Goal: Task Accomplishment & Management: Manage account settings

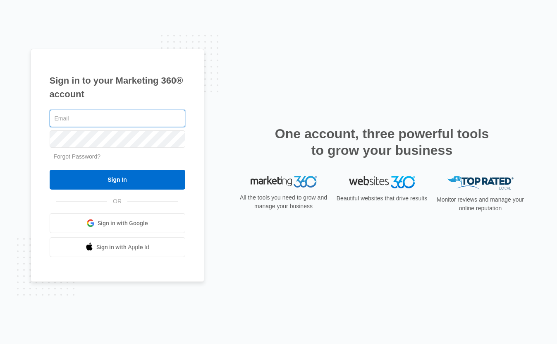
click at [85, 117] on input "text" at bounding box center [118, 118] width 136 height 17
type input "[EMAIL_ADDRESS][DOMAIN_NAME]"
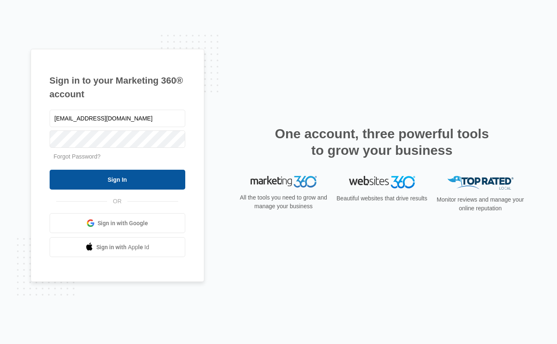
click at [125, 178] on input "Sign In" at bounding box center [118, 180] width 136 height 20
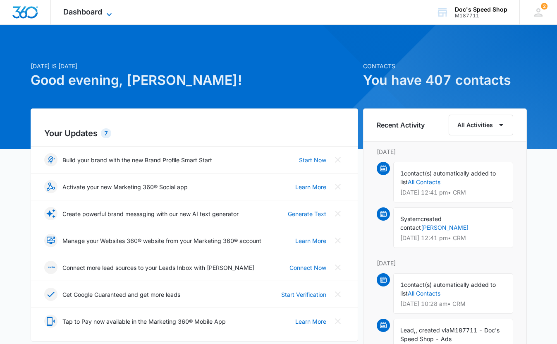
click at [86, 12] on span "Dashboard" at bounding box center [82, 11] width 39 height 9
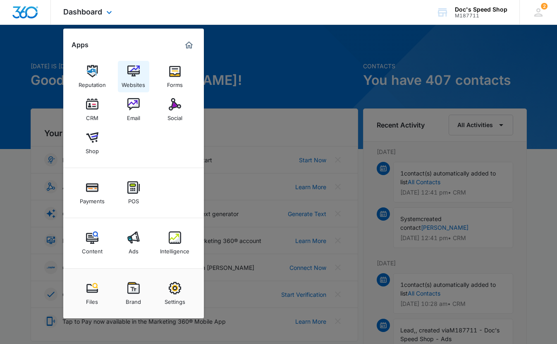
click at [131, 74] on img at bounding box center [133, 71] width 12 height 12
